Goal: Task Accomplishment & Management: Manage account settings

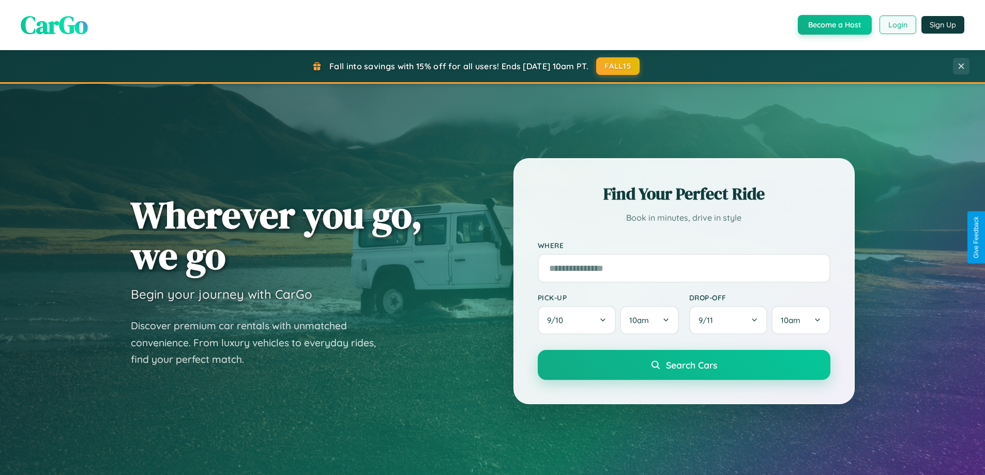
click at [897, 25] on button "Login" at bounding box center [898, 25] width 37 height 19
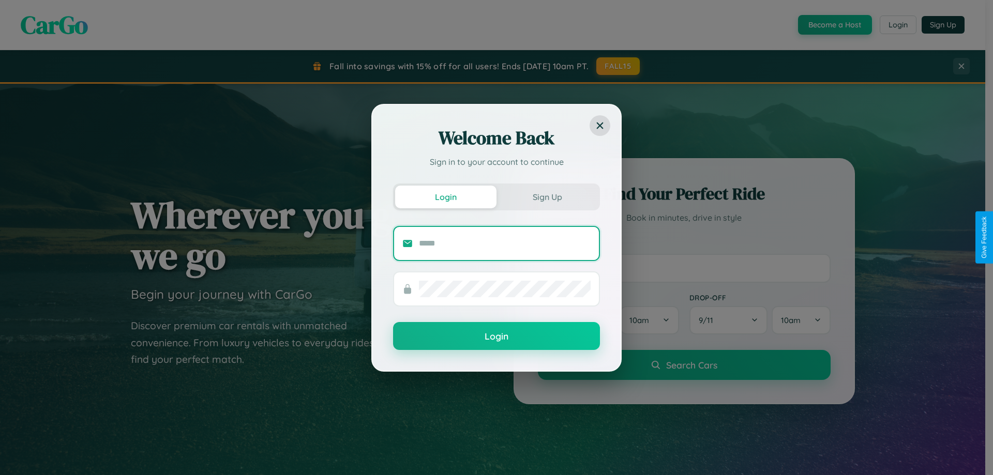
click at [505, 243] on input "text" at bounding box center [505, 243] width 172 height 17
type input "**********"
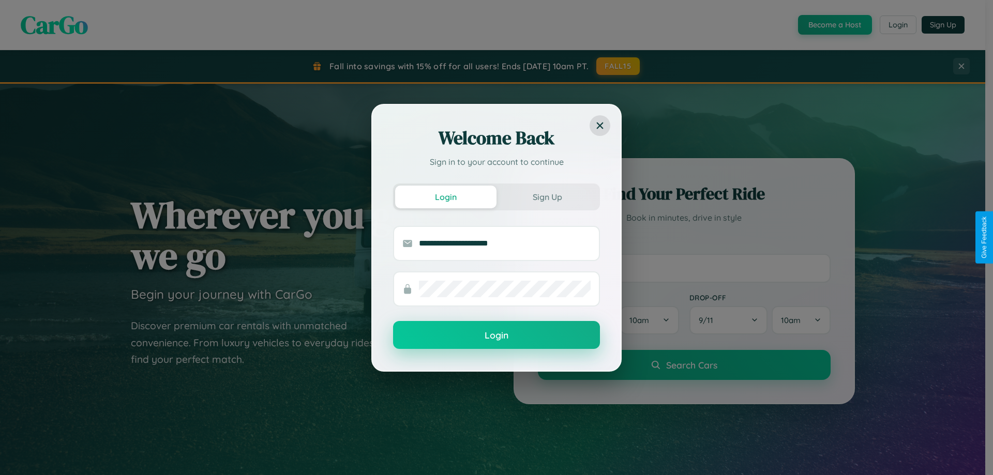
click at [497, 336] on button "Login" at bounding box center [496, 335] width 207 height 28
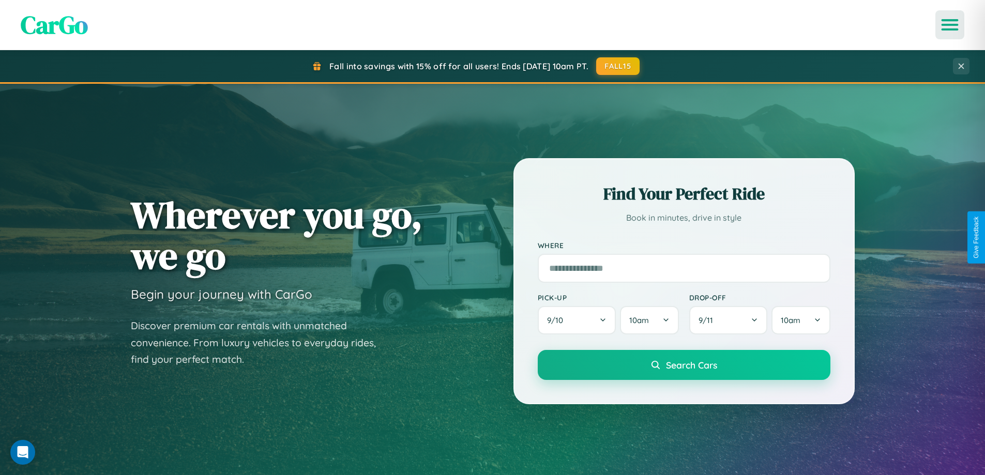
click at [950, 25] on icon "Open menu" at bounding box center [950, 24] width 15 height 9
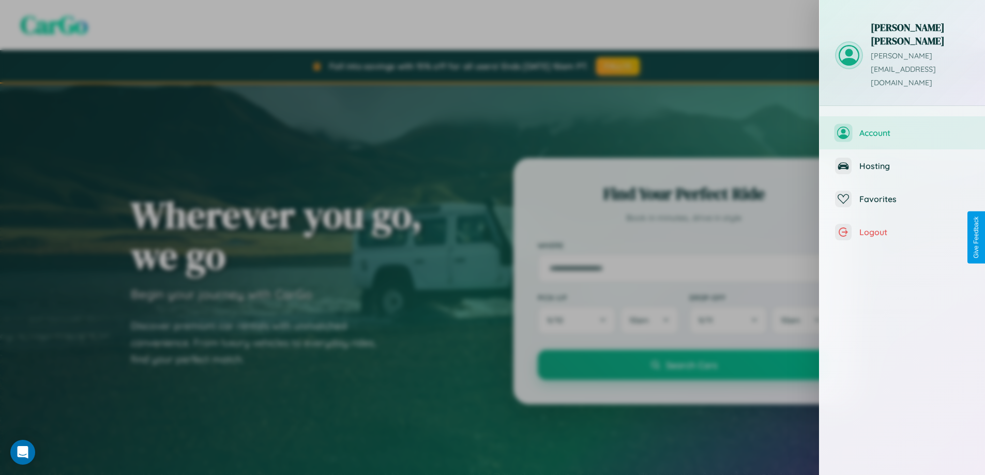
click at [902, 128] on span "Account" at bounding box center [915, 133] width 110 height 10
